Goal: Task Accomplishment & Management: Use online tool/utility

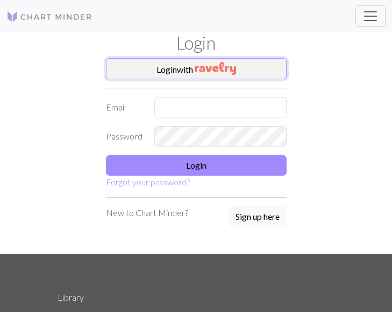
click at [191, 68] on button "Login with" at bounding box center [196, 69] width 181 height 22
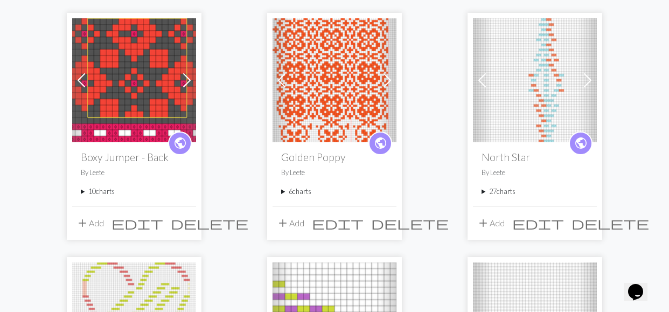
scroll to position [141, 0]
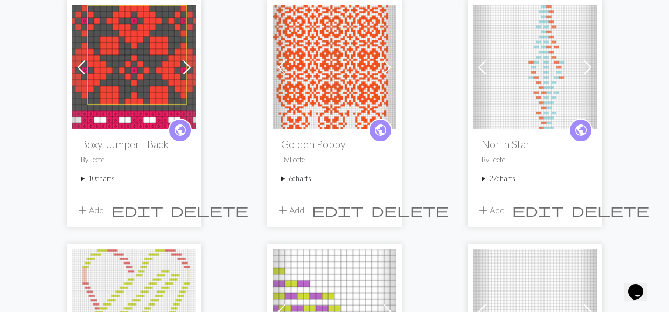
click at [82, 179] on summary "10 charts" at bounding box center [134, 178] width 107 height 10
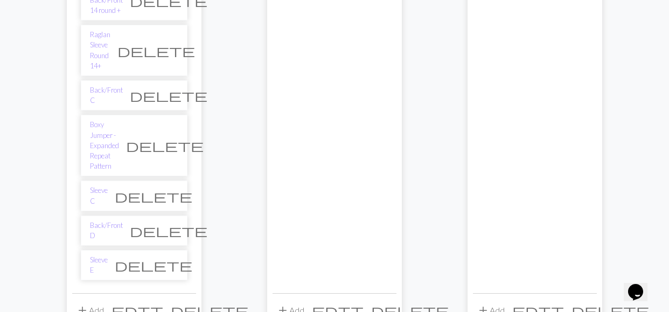
scroll to position [453, 0]
click at [119, 119] on link "Boxy Jumper - Expanded Repeat Pattern" at bounding box center [104, 145] width 29 height 52
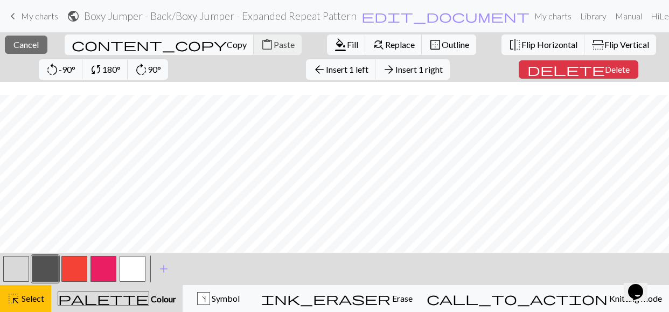
scroll to position [567, 90]
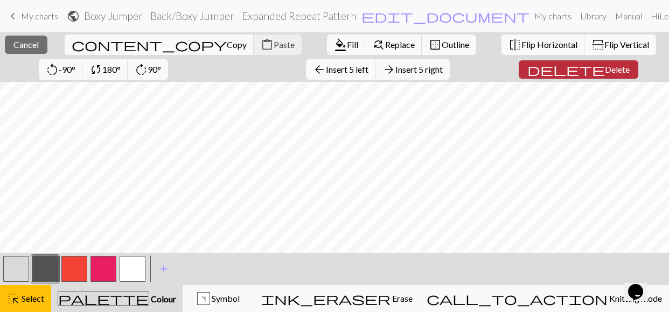
click at [392, 66] on span "Delete" at bounding box center [617, 69] width 25 height 10
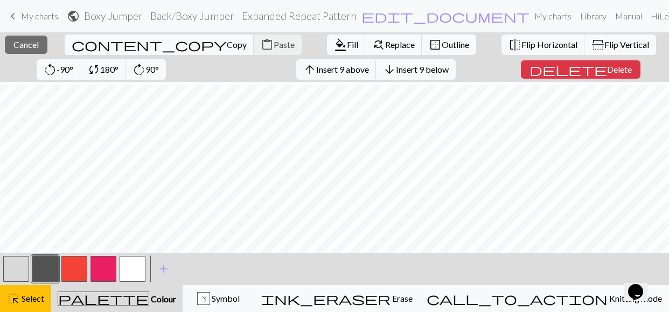
scroll to position [493, 18]
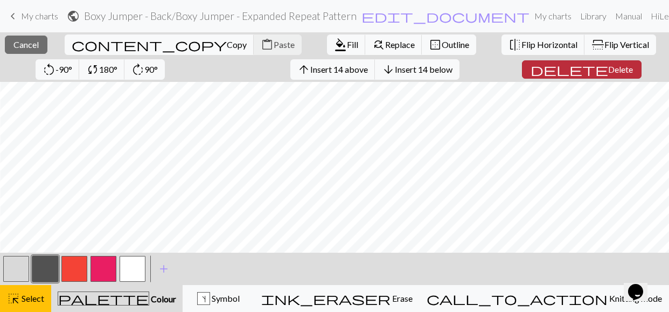
click at [392, 69] on span "Delete" at bounding box center [620, 69] width 25 height 10
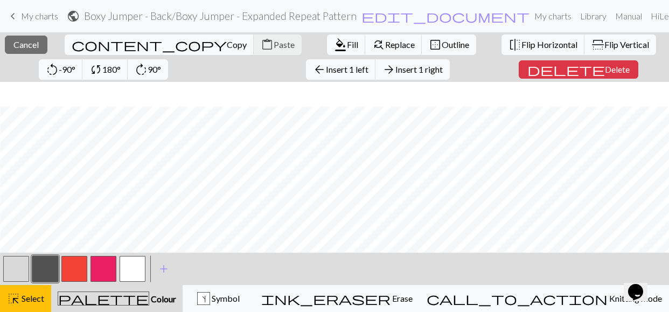
scroll to position [416, 18]
click at [392, 68] on span "Insert 3 right" at bounding box center [418, 69] width 47 height 10
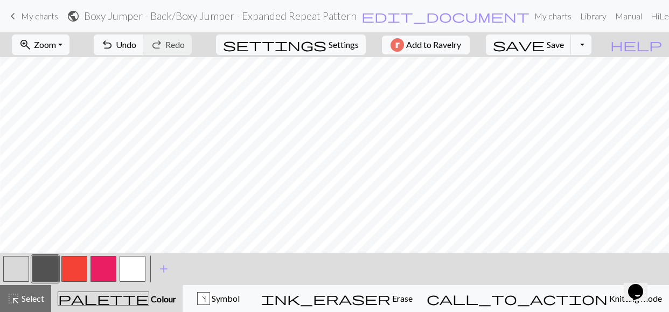
scroll to position [391, 61]
click at [48, 266] on button "button" at bounding box center [45, 269] width 26 height 26
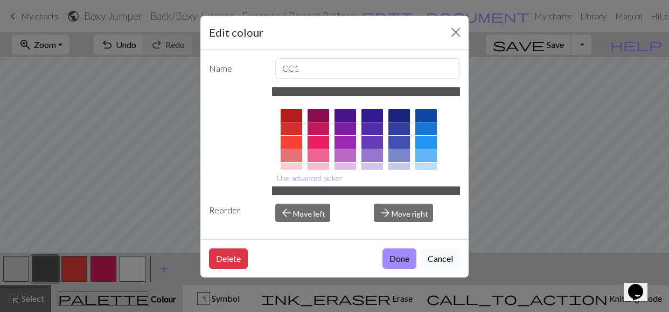
click at [392, 261] on button "Cancel" at bounding box center [439, 258] width 39 height 20
